Goal: Task Accomplishment & Management: Complete application form

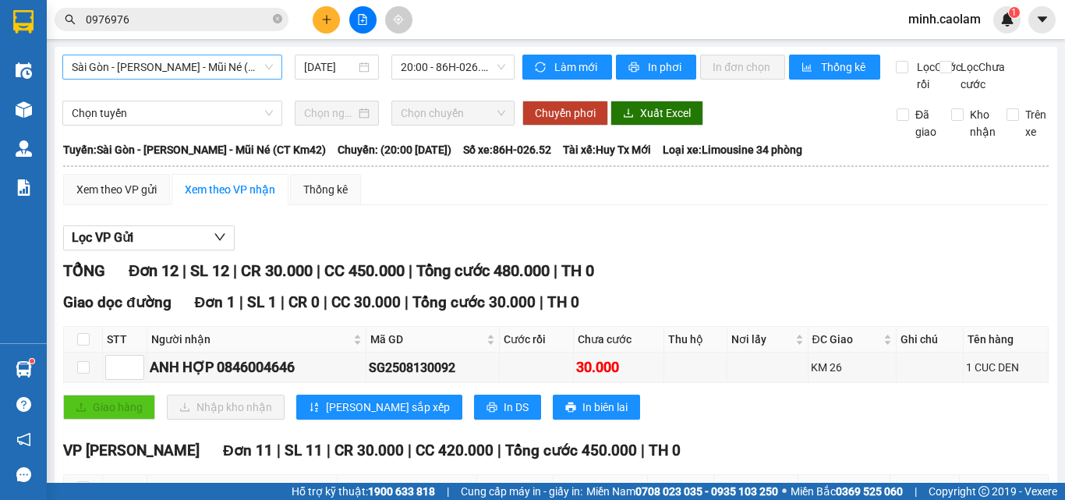
click at [154, 66] on span "Sài Gòn - [PERSON_NAME] - Mũi Né (CT Km42)" at bounding box center [172, 66] width 201 height 23
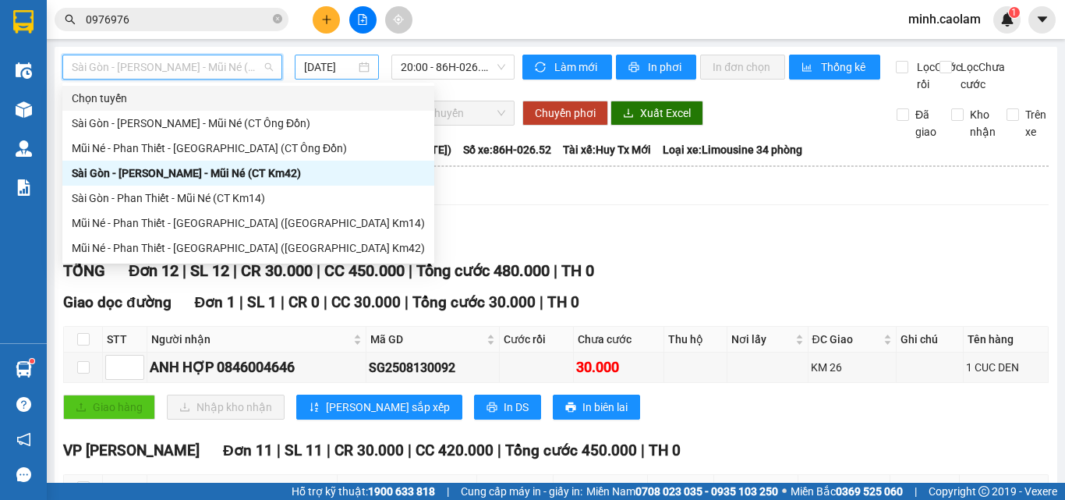
click at [320, 66] on input "[DATE]" at bounding box center [329, 66] width 51 height 17
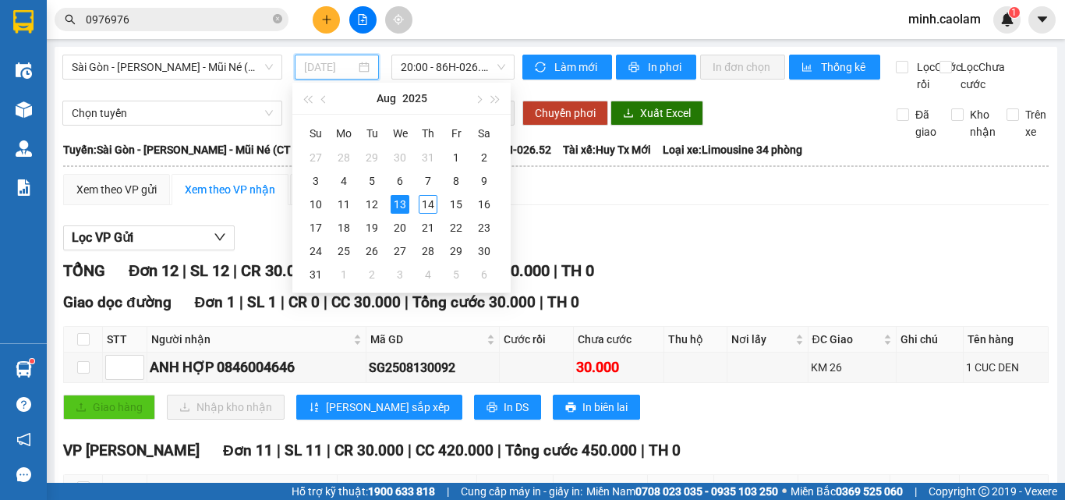
drag, startPoint x: 430, startPoint y: 207, endPoint x: 364, endPoint y: 146, distance: 90.4
click at [429, 207] on div "14" at bounding box center [428, 204] width 19 height 19
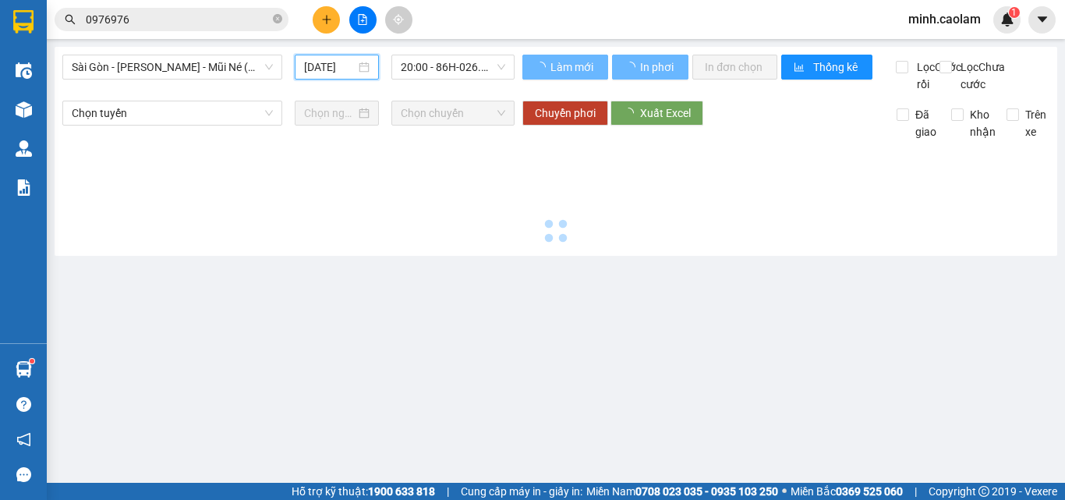
click at [197, 65] on span "Sài Gòn - [PERSON_NAME] - Mũi Né (CT Km42)" at bounding box center [172, 66] width 201 height 23
type input "[DATE]"
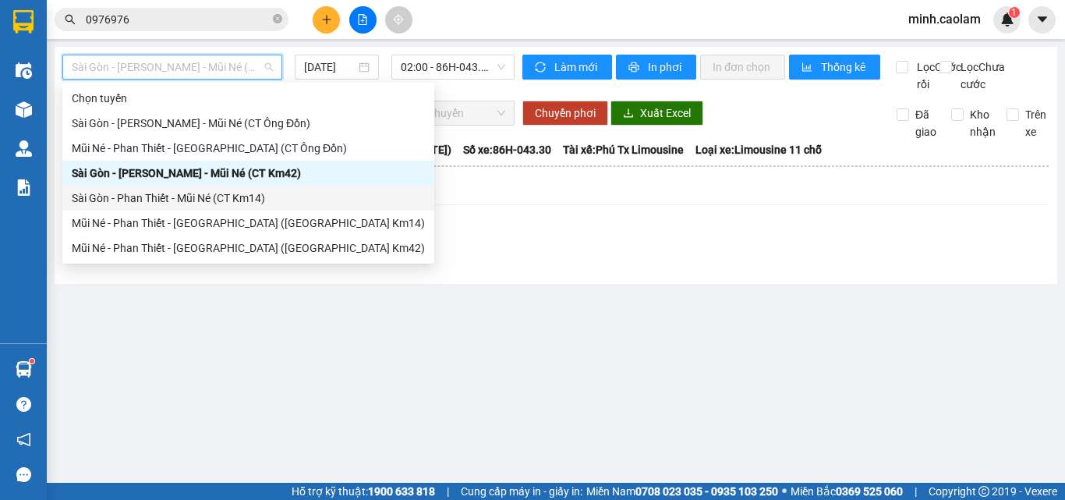
click at [142, 203] on div "Sài Gòn - Phan Thiết - Mũi Né (CT Km14)" at bounding box center [248, 197] width 353 height 17
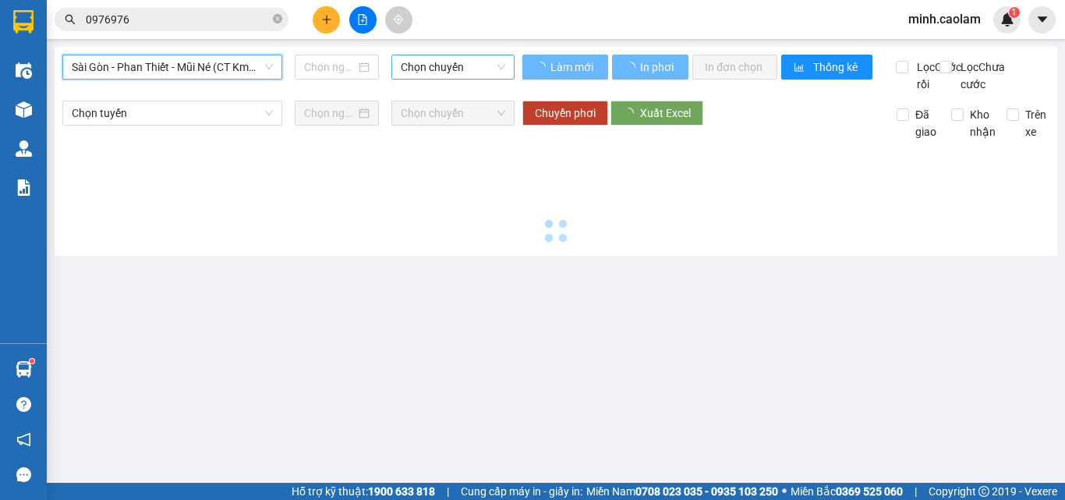
type input "[DATE]"
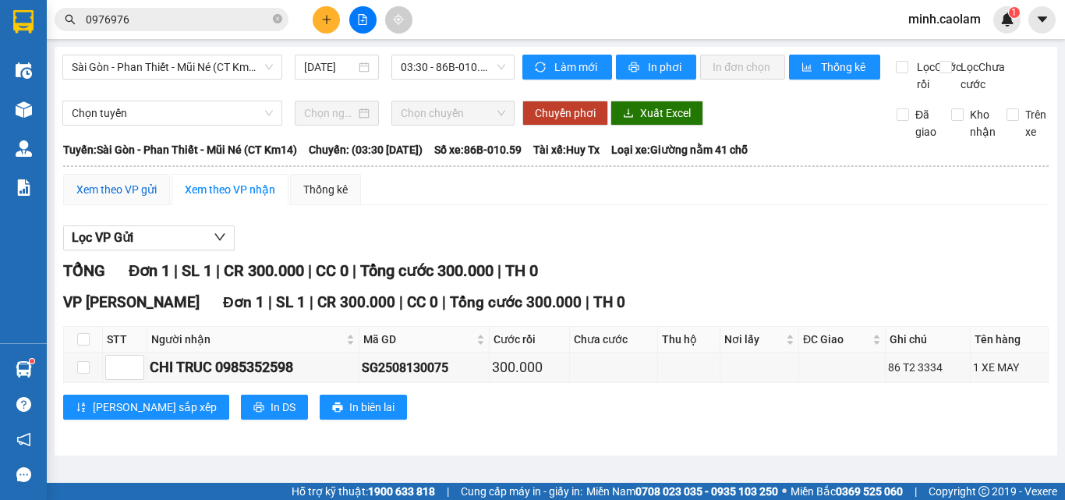
click at [116, 198] on div "Xem theo VP gửi" at bounding box center [116, 189] width 80 height 17
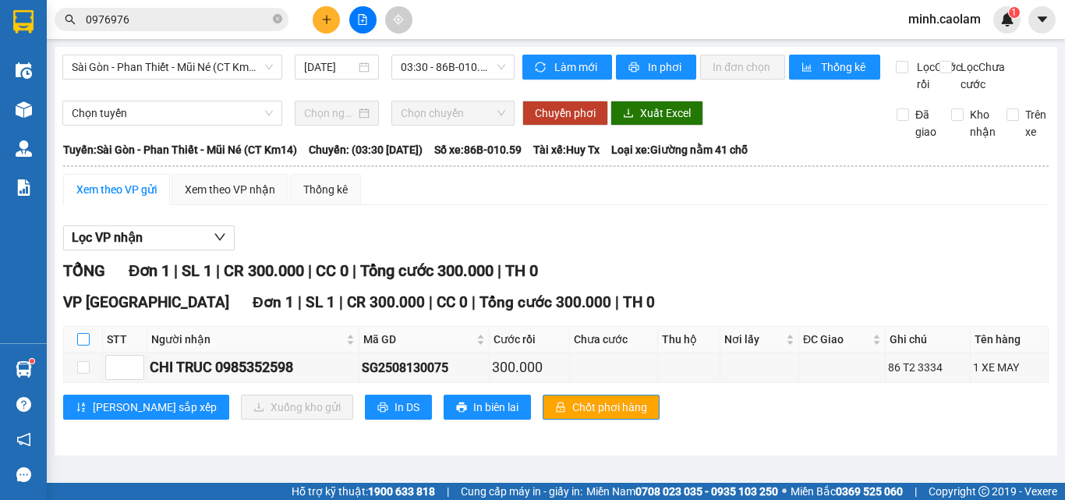
drag, startPoint x: 83, startPoint y: 362, endPoint x: 238, endPoint y: 411, distance: 162.7
click at [86, 345] on input "checkbox" at bounding box center [83, 339] width 12 height 12
checkbox input "true"
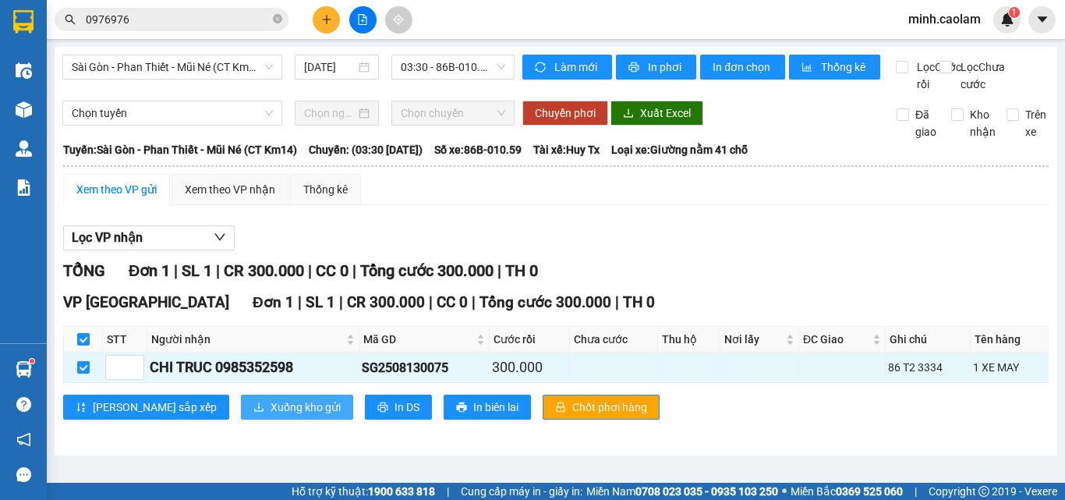
click at [270, 415] on span "Xuống kho gửi" at bounding box center [305, 406] width 70 height 17
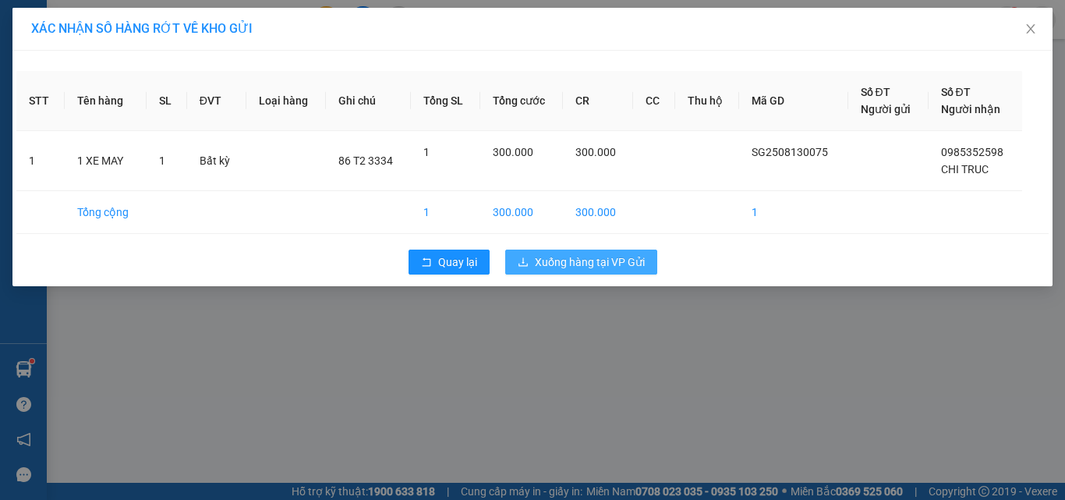
click at [609, 258] on span "Xuống hàng tại VP Gửi" at bounding box center [590, 261] width 110 height 17
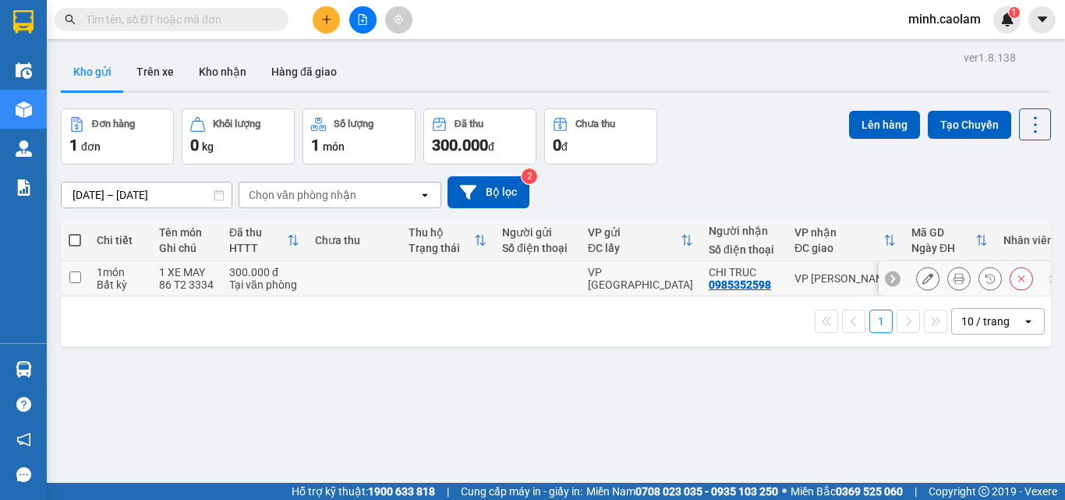
drag, startPoint x: 386, startPoint y: 281, endPoint x: 982, endPoint y: 97, distance: 623.9
click at [408, 272] on tr "1 món Bất kỳ 1 XE MAY 86 T2 3334 300.000 đ Tại văn phòng VP [GEOGRAPHIC_DATA] C…" at bounding box center [571, 278] width 1020 height 35
checkbox input "true"
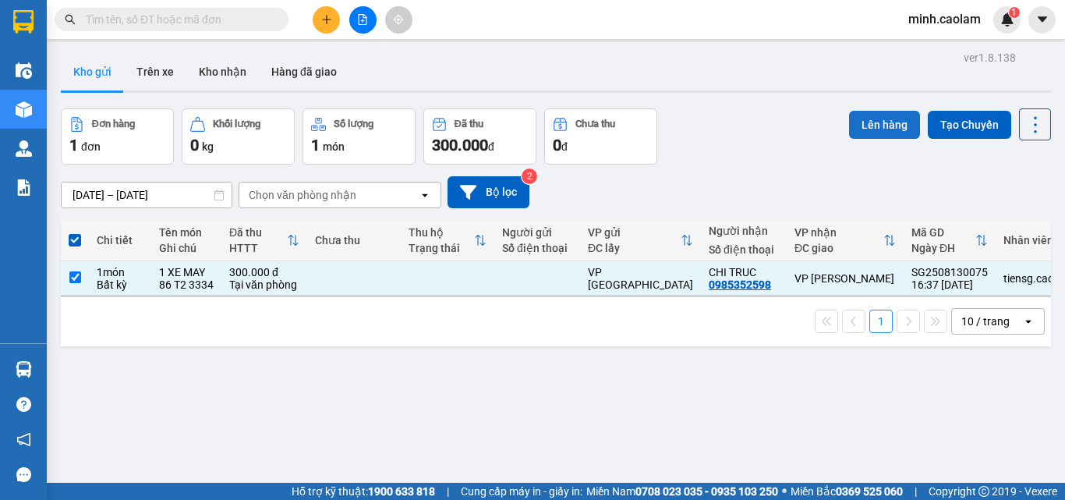
click at [886, 115] on button "Lên hàng" at bounding box center [884, 125] width 71 height 28
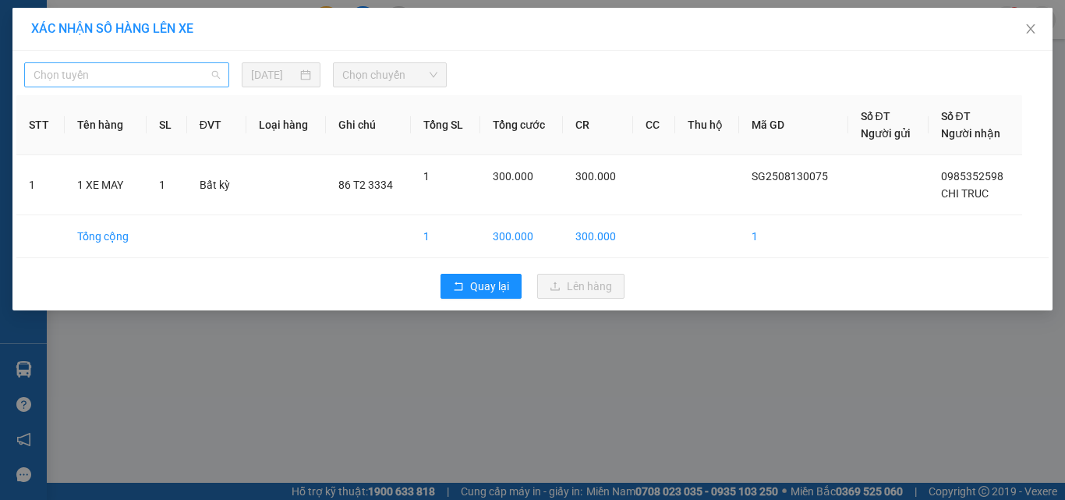
click at [131, 78] on span "Chọn tuyến" at bounding box center [127, 74] width 186 height 23
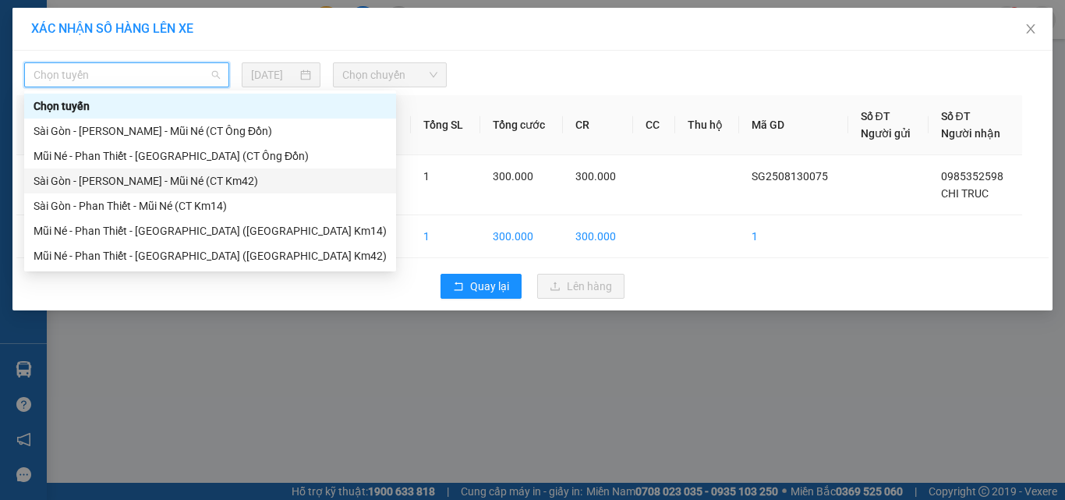
drag, startPoint x: 149, startPoint y: 185, endPoint x: 331, endPoint y: 134, distance: 189.3
click at [154, 182] on div "Sài Gòn - [PERSON_NAME] - Mũi Né (CT Km42)" at bounding box center [210, 180] width 353 height 17
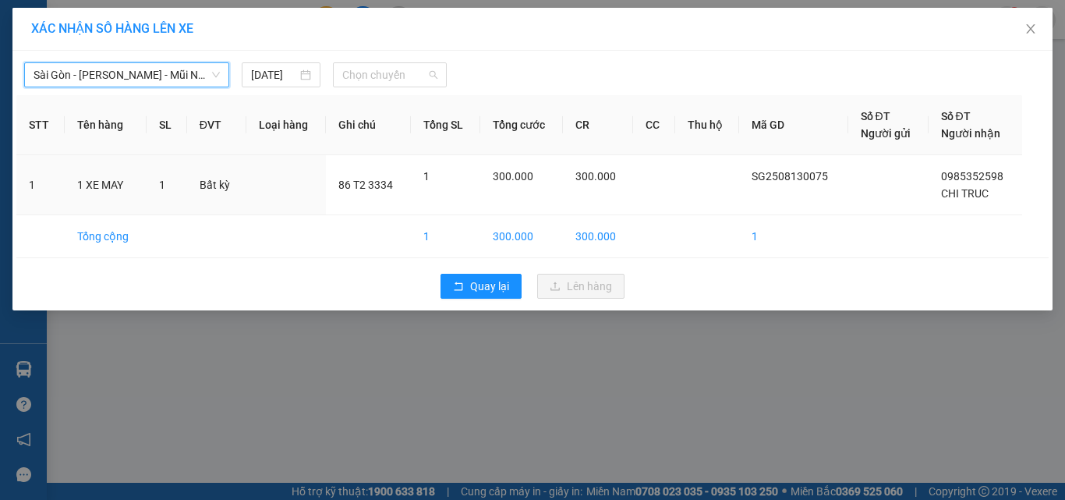
drag, startPoint x: 387, startPoint y: 87, endPoint x: 461, endPoint y: 182, distance: 120.5
click at [387, 87] on div "Sài Gòn - Phan Thiết - Mũi Né (CT Km42) Sài Gòn - Phan Thiết - Mũi Né (CT Km42)…" at bounding box center [532, 181] width 1040 height 260
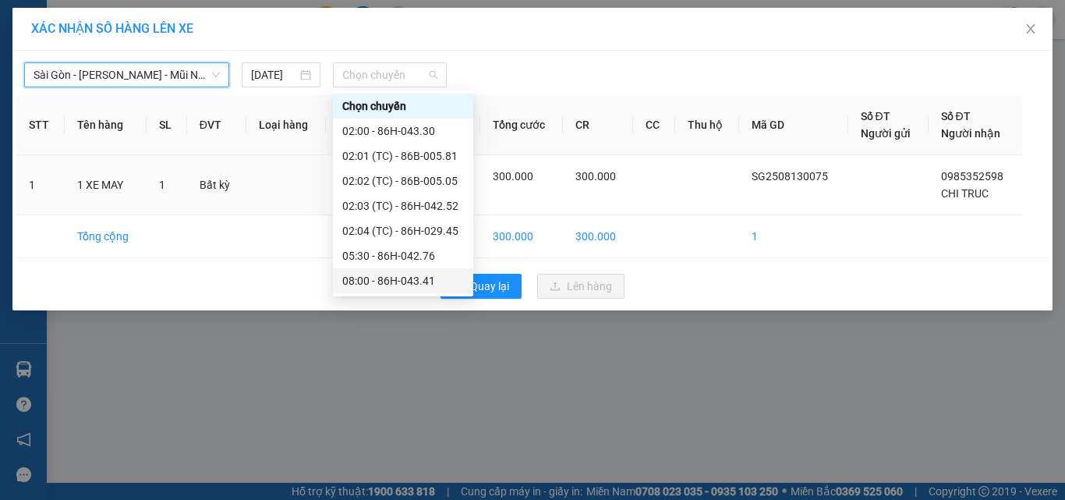
click at [408, 279] on div "08:00 - 86H-043.41" at bounding box center [403, 280] width 122 height 17
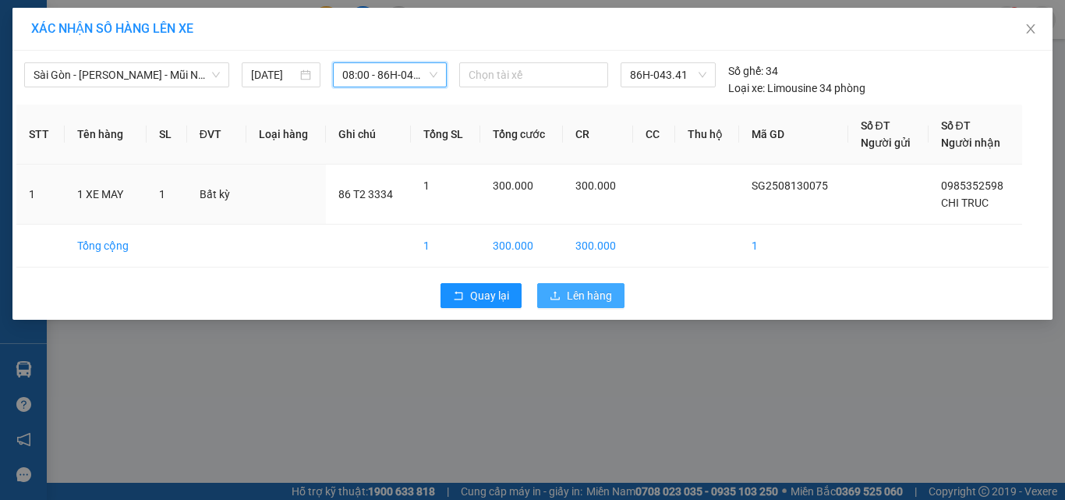
click at [562, 287] on button "Lên hàng" at bounding box center [580, 295] width 87 height 25
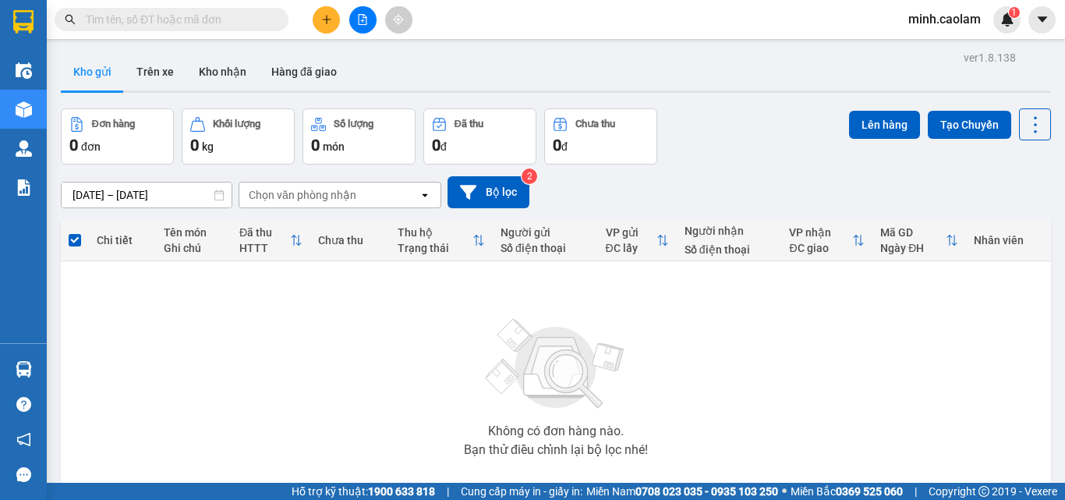
click at [321, 25] on button at bounding box center [326, 19] width 27 height 27
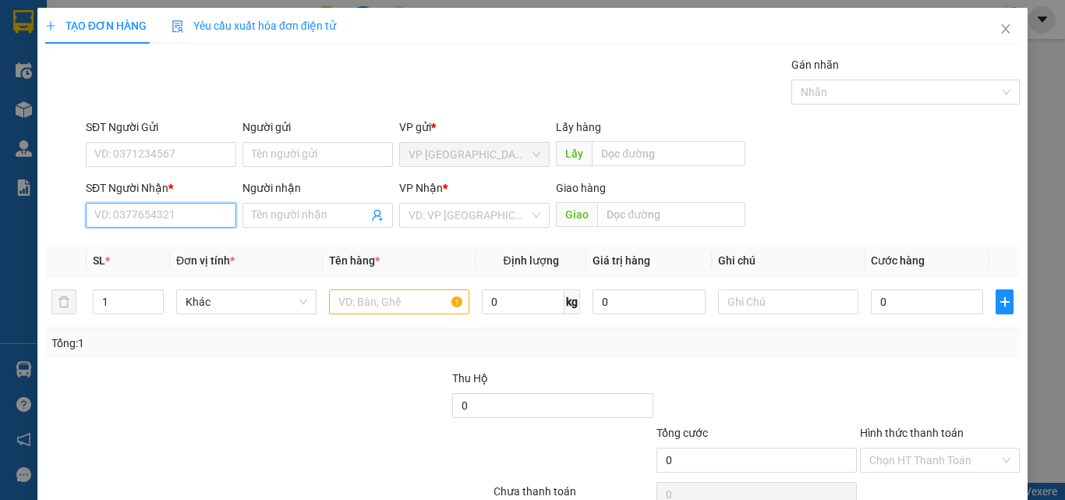
click at [168, 217] on input "SĐT Người Nhận *" at bounding box center [161, 215] width 150 height 25
click at [176, 221] on input "SĐT Người Nhận *" at bounding box center [161, 215] width 150 height 25
click at [176, 246] on div "0393794943 - CÔ BẠCH" at bounding box center [159, 246] width 130 height 17
type input "0393794943"
type input "CÔ BẠCH"
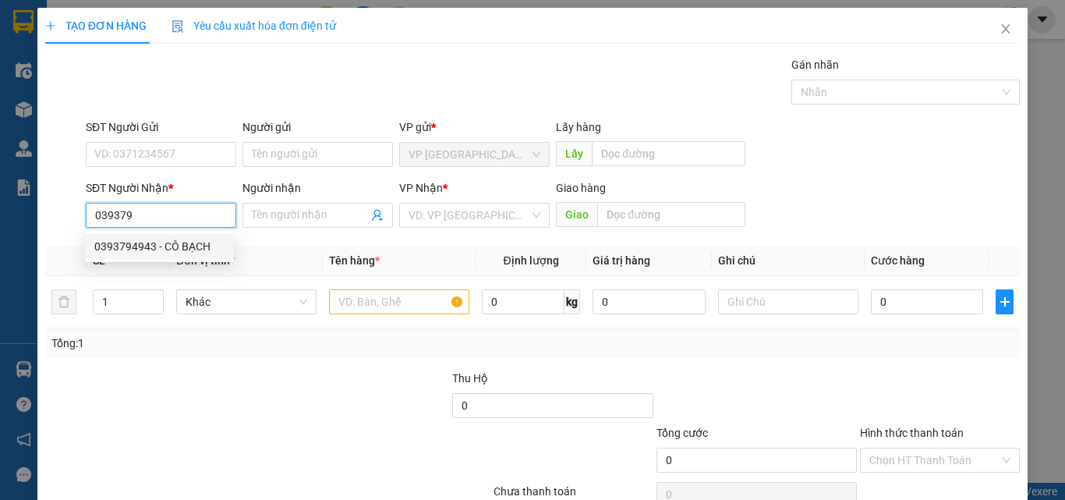
type input "CX HỒNG LỢI"
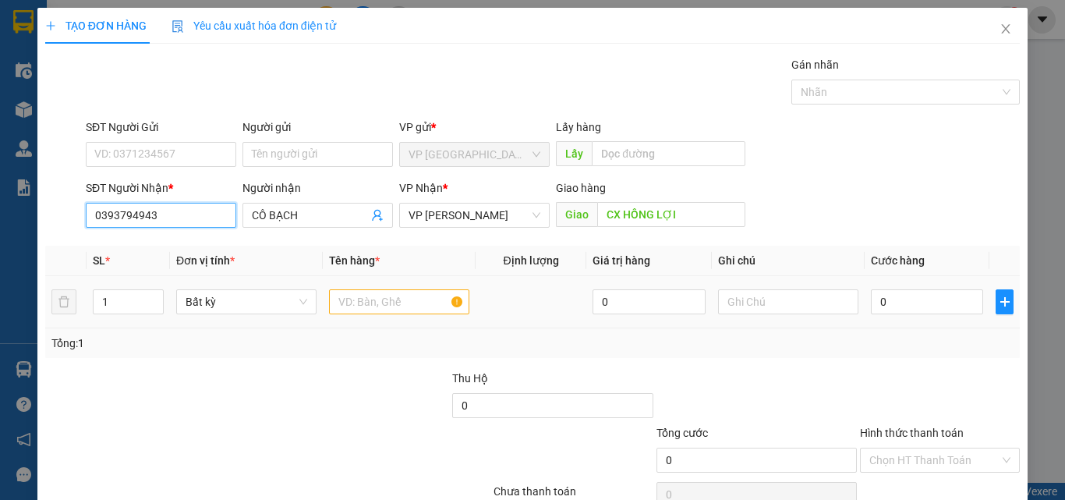
type input "0393794943"
click at [402, 305] on input "text" at bounding box center [399, 301] width 140 height 25
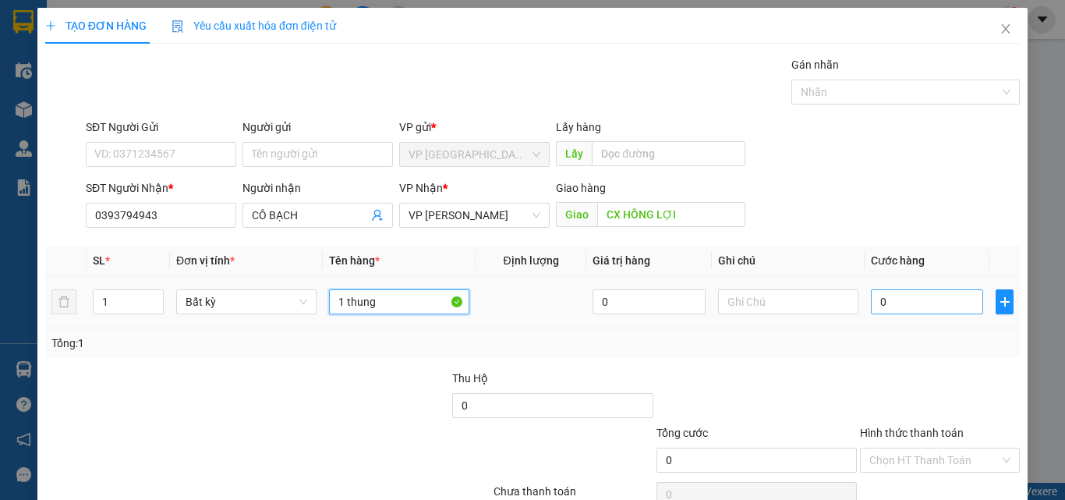
type input "1 thung"
click at [920, 302] on input "0" at bounding box center [927, 301] width 112 height 25
type input "4"
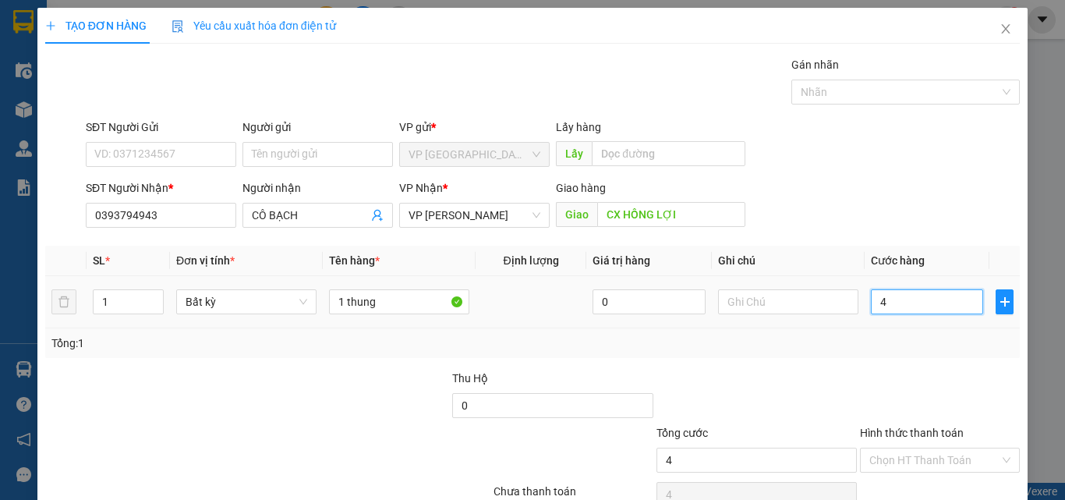
type input "40"
type input "400"
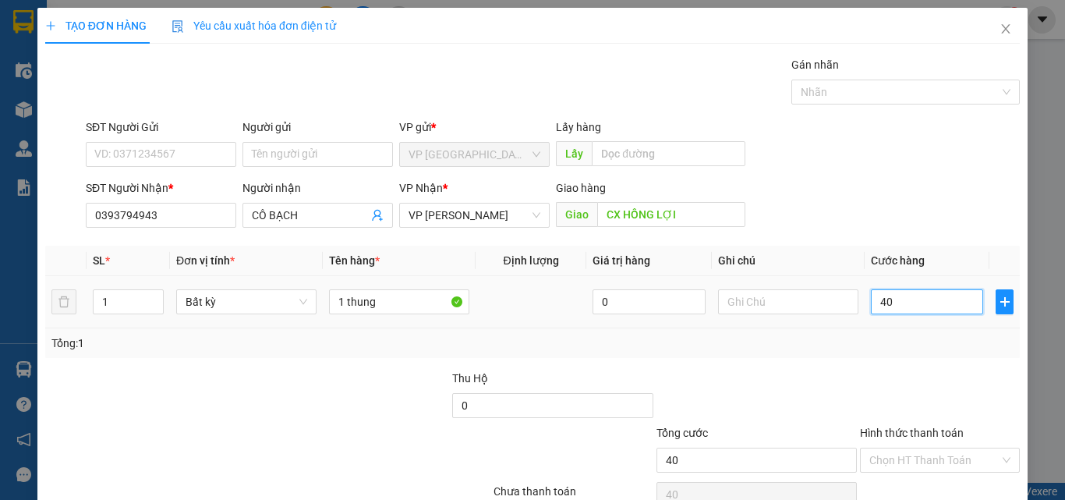
type input "400"
type input "4.000"
type input "40.000"
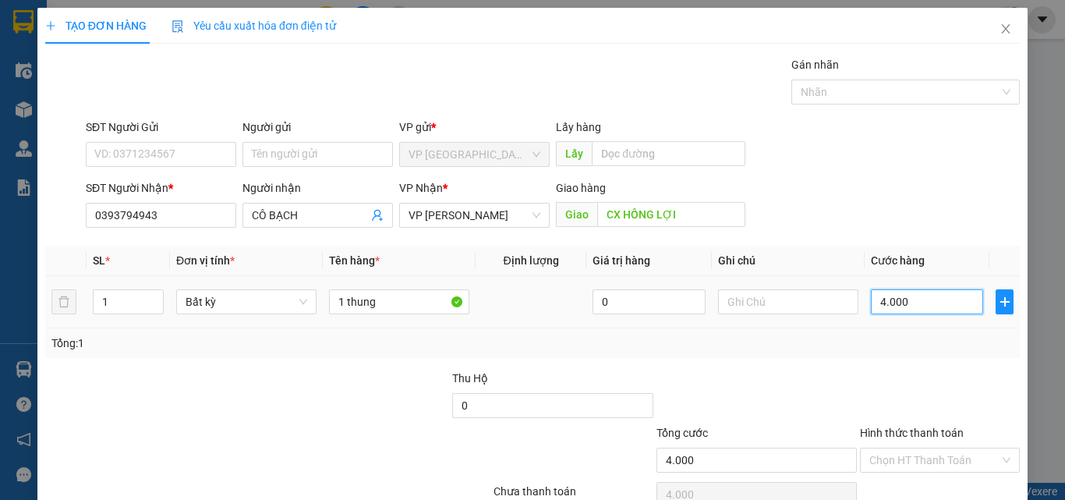
type input "40.000"
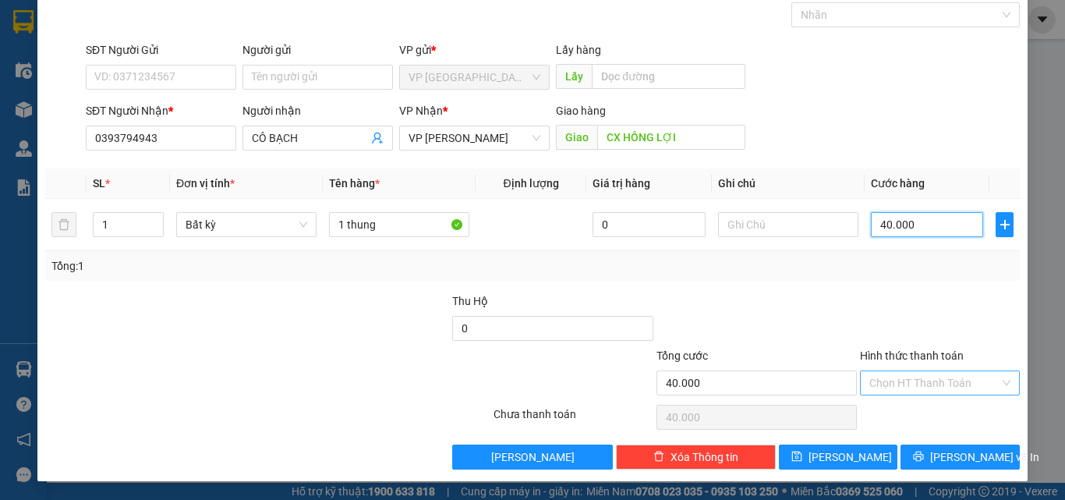
type input "40.000"
drag, startPoint x: 924, startPoint y: 381, endPoint x: 924, endPoint y: 395, distance: 14.0
click at [924, 383] on input "Hình thức thanh toán" at bounding box center [934, 382] width 130 height 23
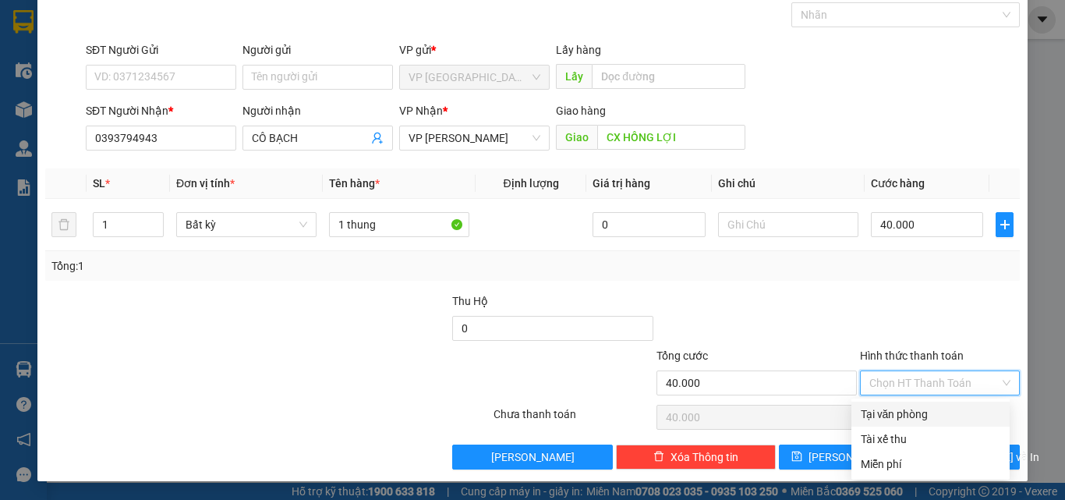
click at [921, 408] on div "Tại văn phòng" at bounding box center [930, 413] width 140 height 17
type input "0"
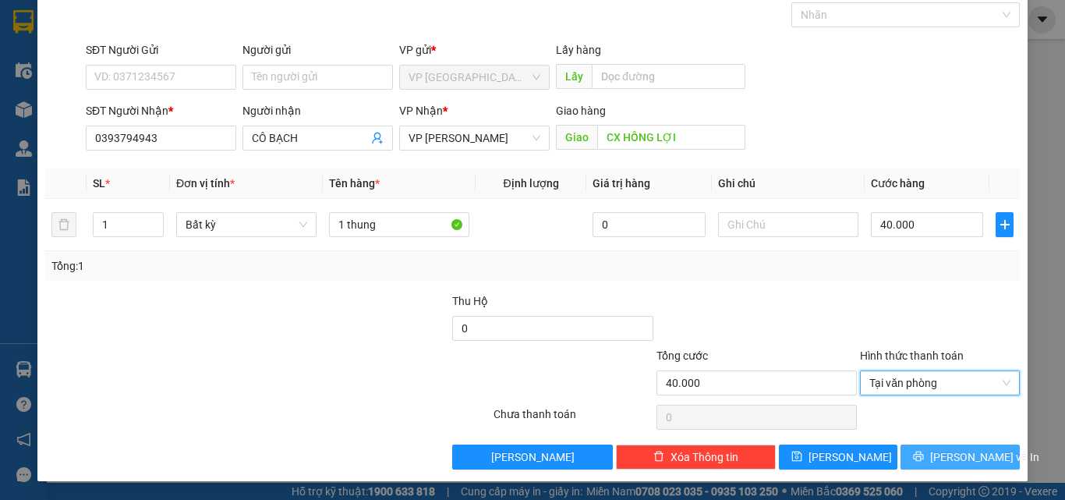
click at [952, 464] on span "Lưu và In" at bounding box center [984, 456] width 109 height 17
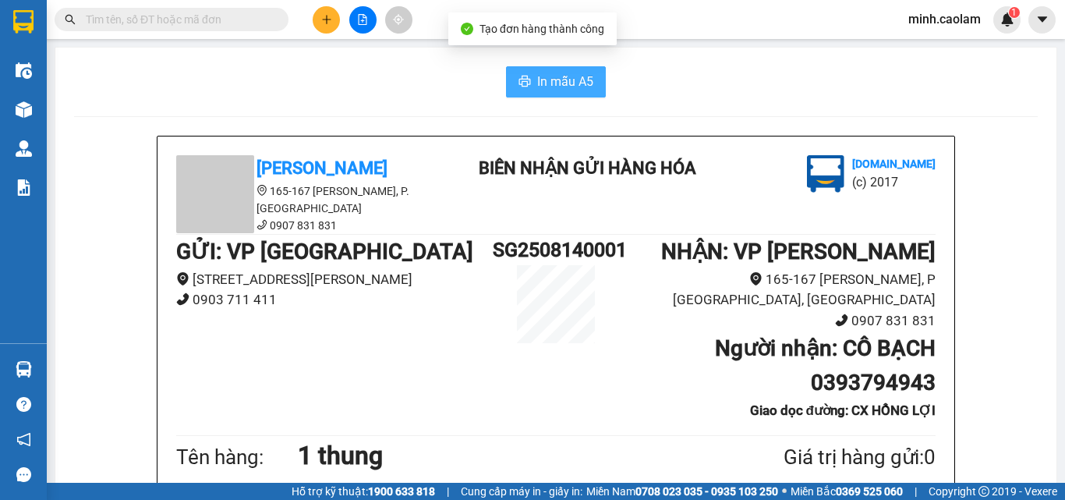
click at [566, 95] on button "In mẫu A5" at bounding box center [556, 81] width 100 height 31
